Goal: Task Accomplishment & Management: Complete application form

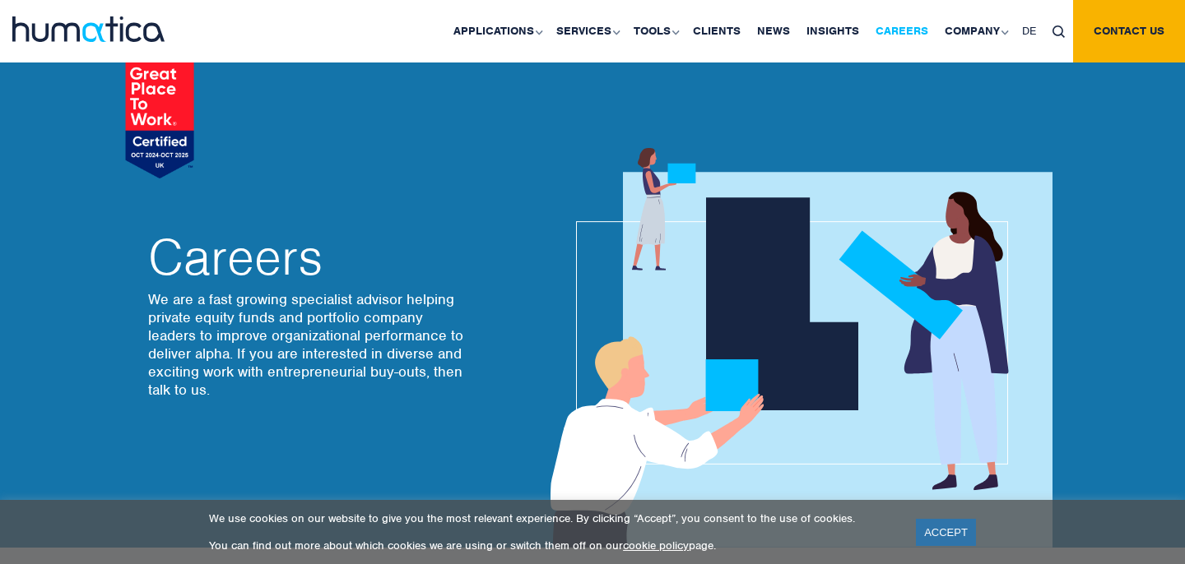
click at [914, 35] on link "Careers" at bounding box center [901, 31] width 69 height 63
click at [949, 528] on link "ACCEPT" at bounding box center [946, 532] width 60 height 27
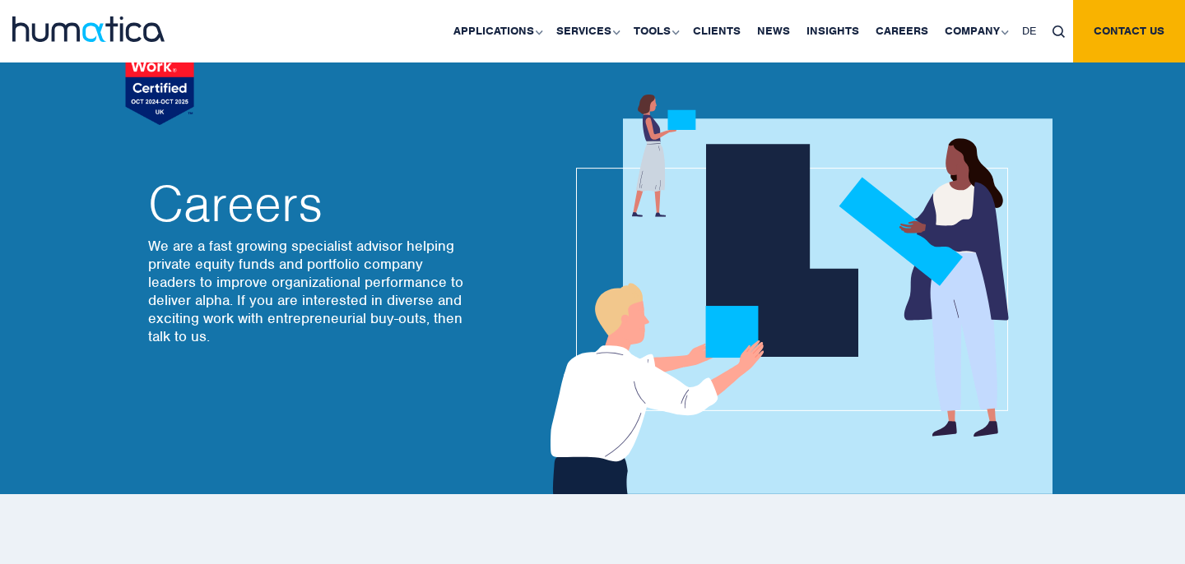
scroll to position [52, 0]
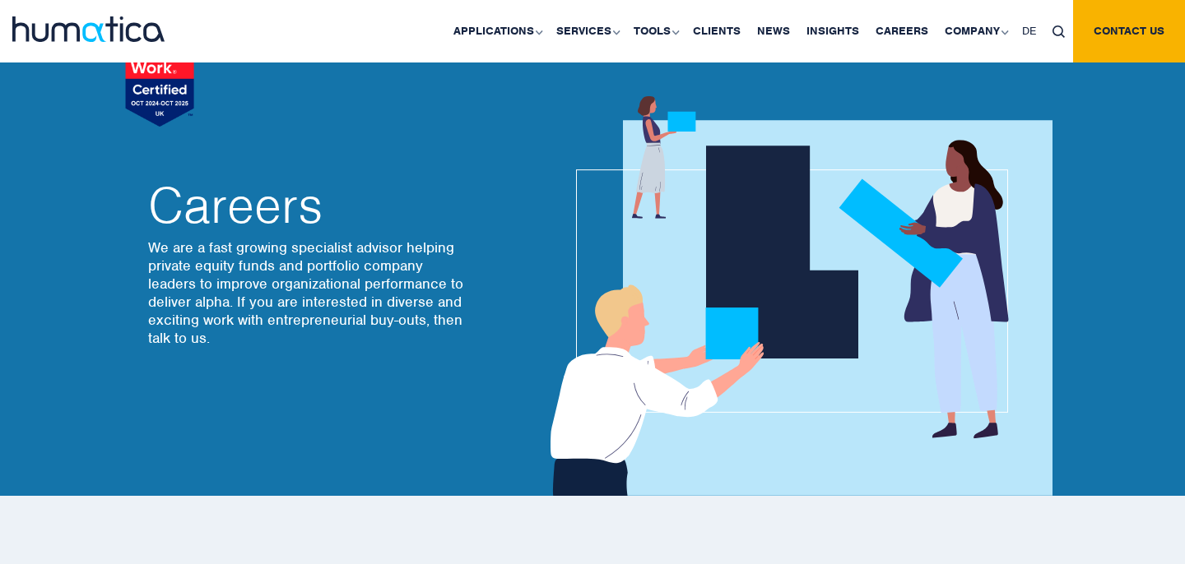
click at [254, 249] on p "We are a fast growing specialist advisor helping private equity funds and portf…" at bounding box center [308, 293] width 321 height 109
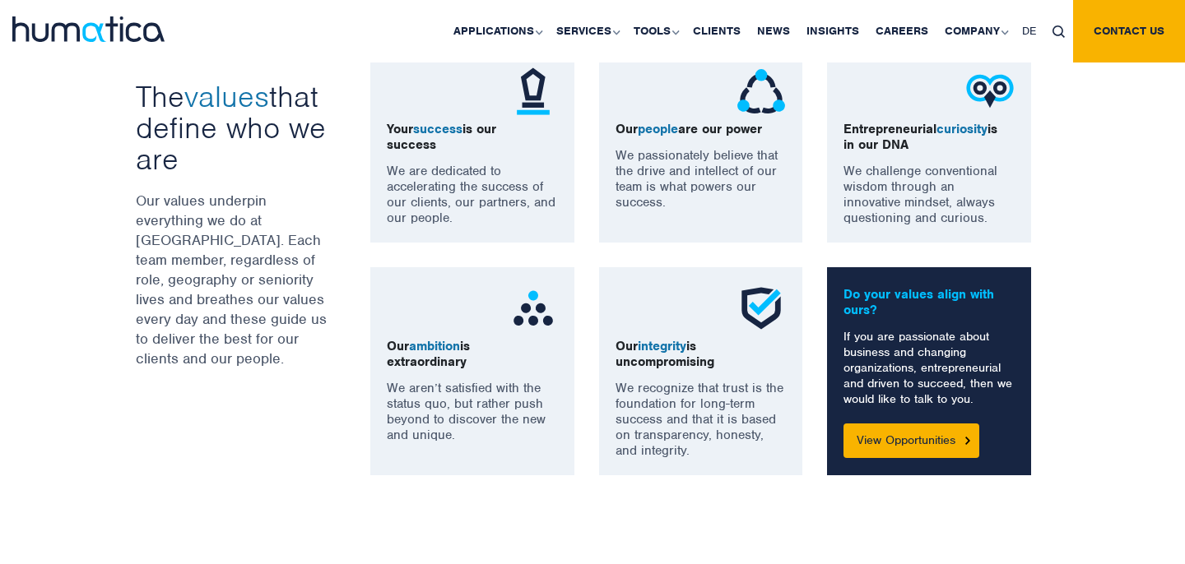
scroll to position [1250, 0]
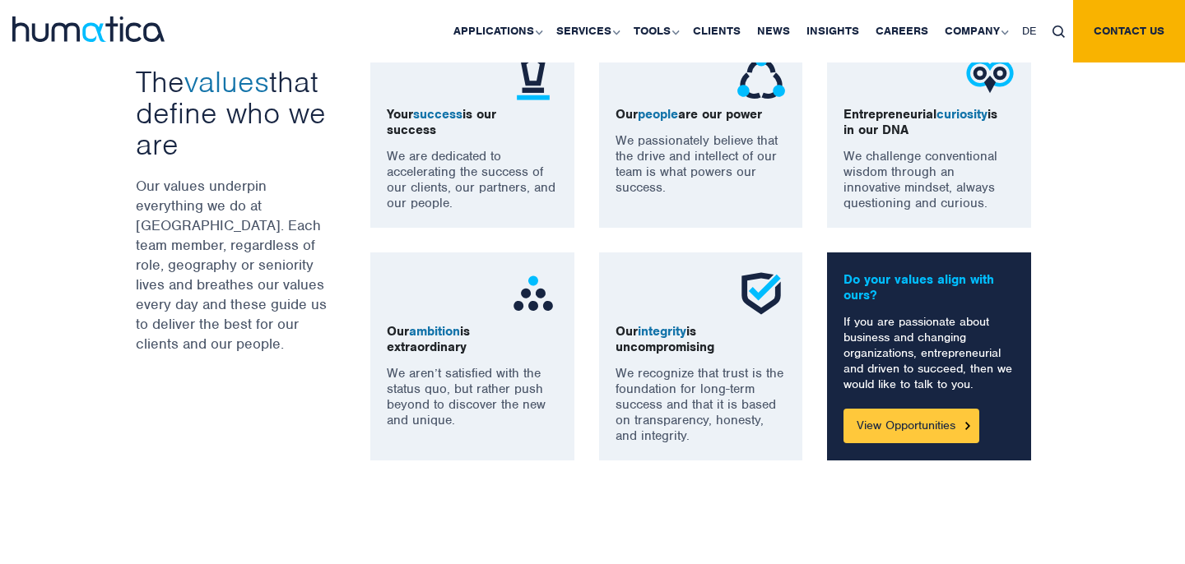
click at [893, 426] on link "View Opportunities" at bounding box center [911, 426] width 136 height 35
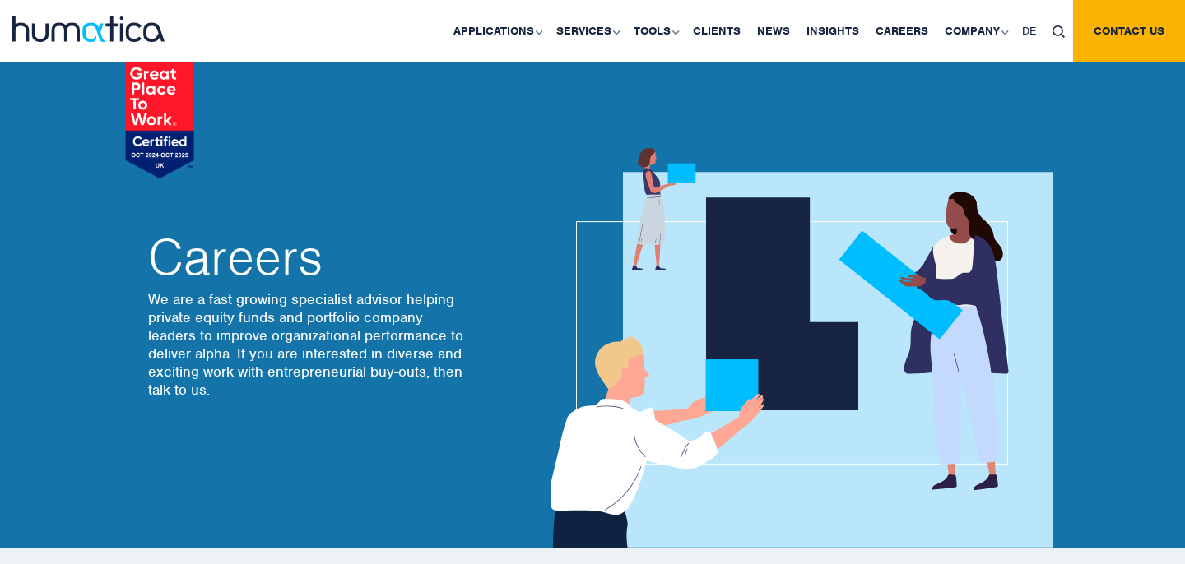
click at [215, 210] on div "Careers We are a fast growing specialist advisor helping private equity funds a…" at bounding box center [358, 317] width 444 height 461
click at [297, 282] on h2 "Careers" at bounding box center [308, 257] width 321 height 49
click at [857, 334] on img at bounding box center [793, 348] width 517 height 400
click at [914, 26] on link "Careers" at bounding box center [901, 31] width 69 height 63
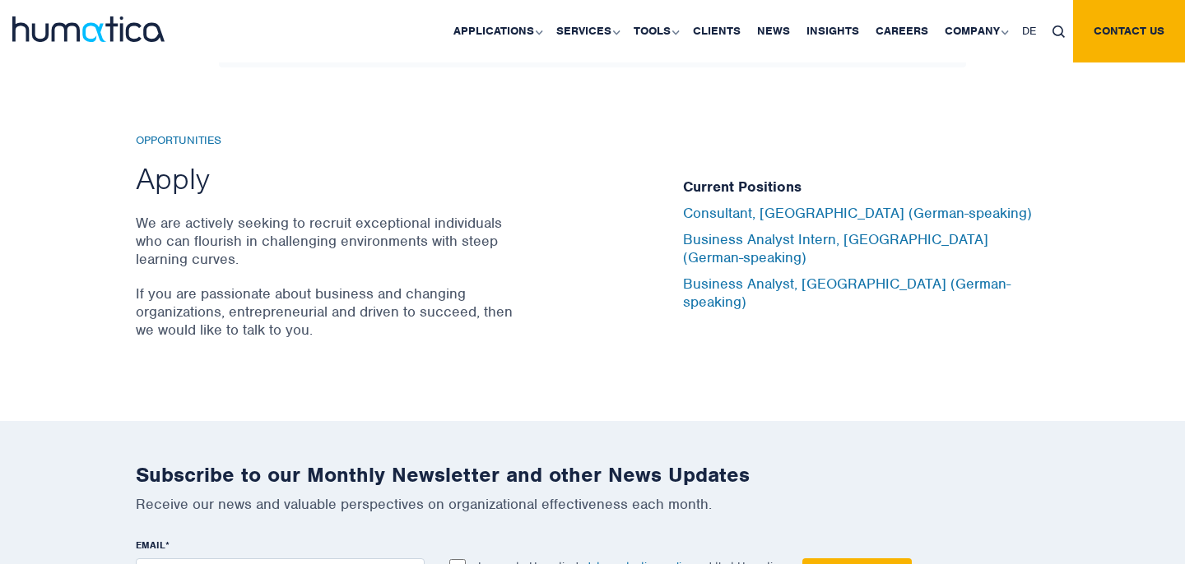
scroll to position [5441, 0]
